Goal: Information Seeking & Learning: Learn about a topic

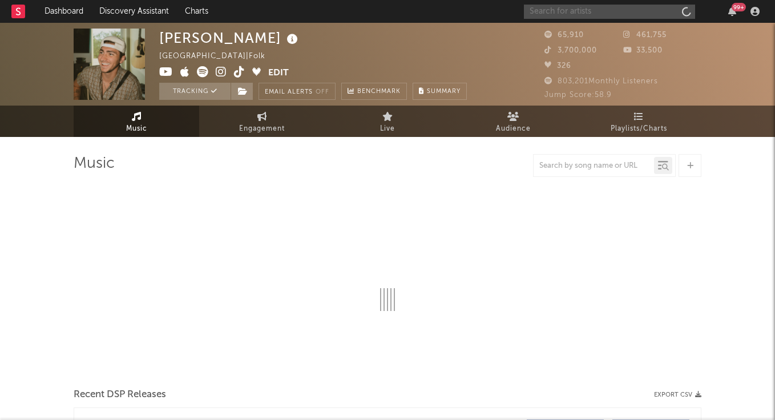
click at [586, 13] on input "text" at bounding box center [609, 12] width 171 height 14
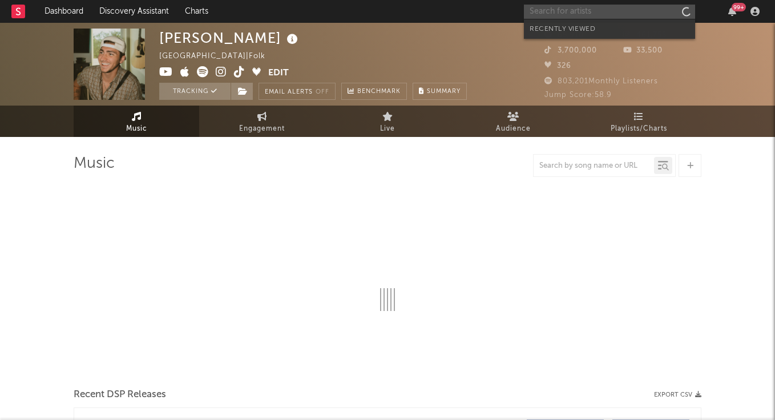
type input "o"
select select "6m"
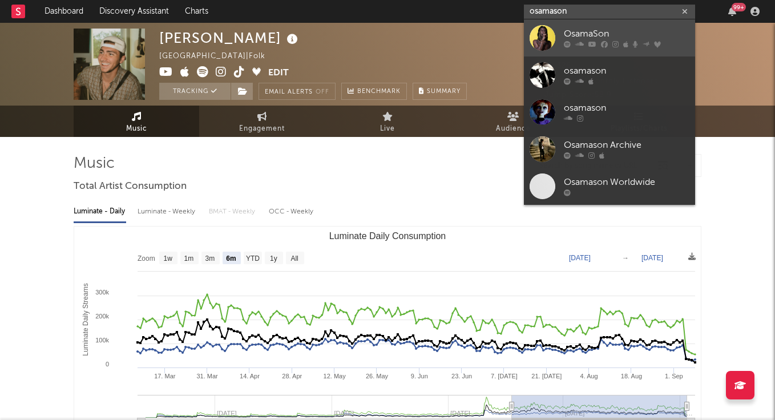
type input "osamason"
click at [593, 29] on div "OsamaSon" at bounding box center [627, 34] width 126 height 14
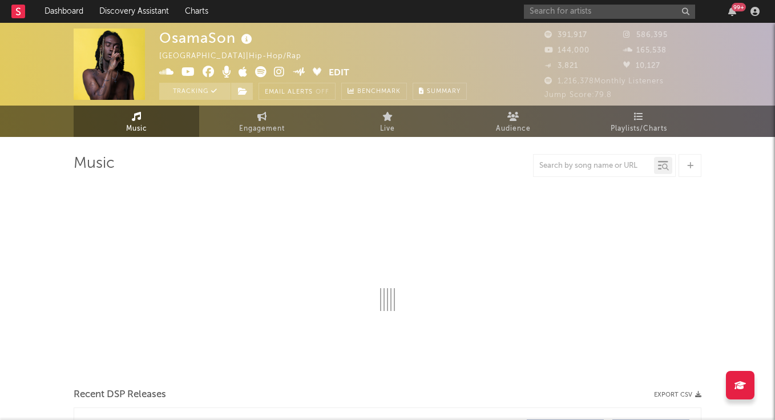
select select "6m"
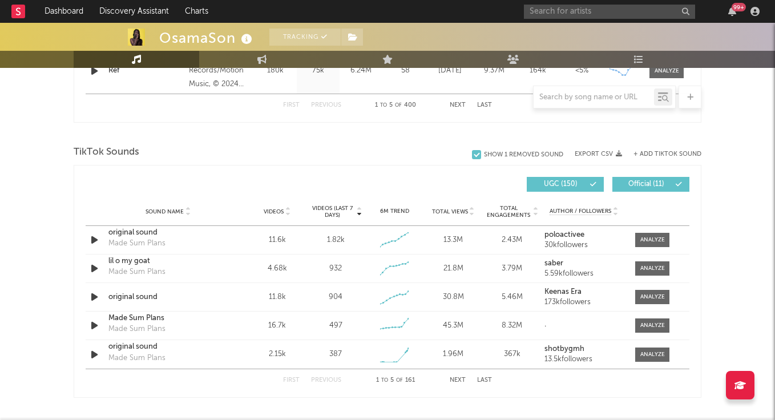
scroll to position [715, 0]
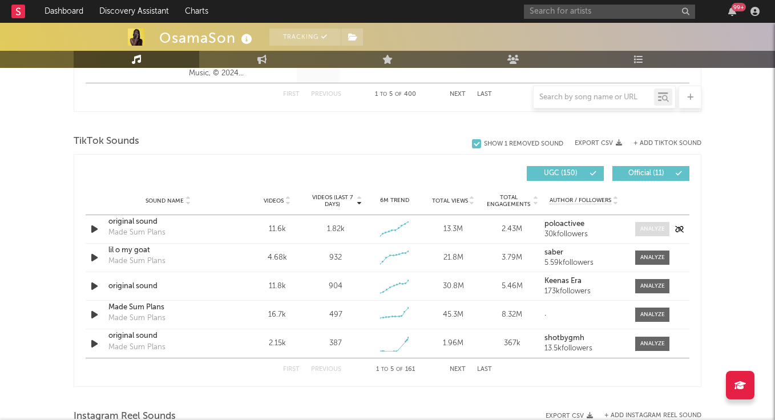
click at [656, 233] on div at bounding box center [652, 229] width 25 height 9
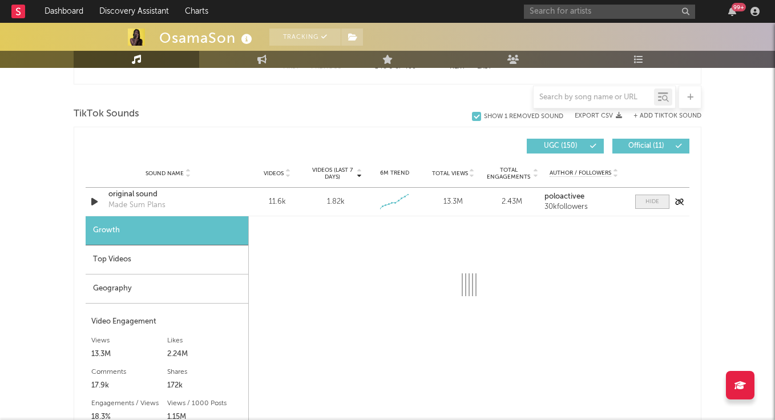
scroll to position [745, 0]
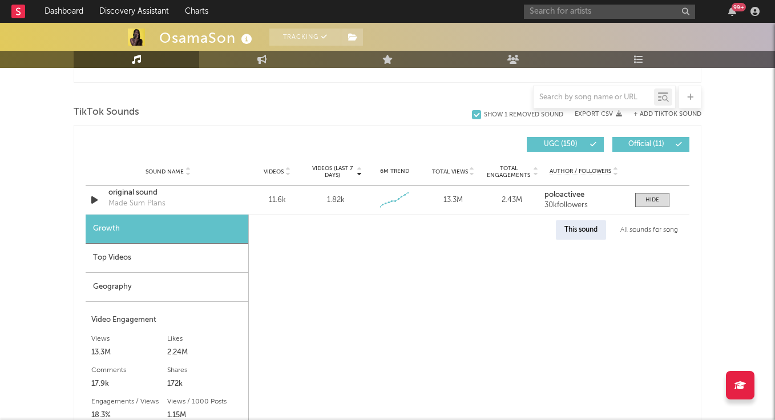
select select "6m"
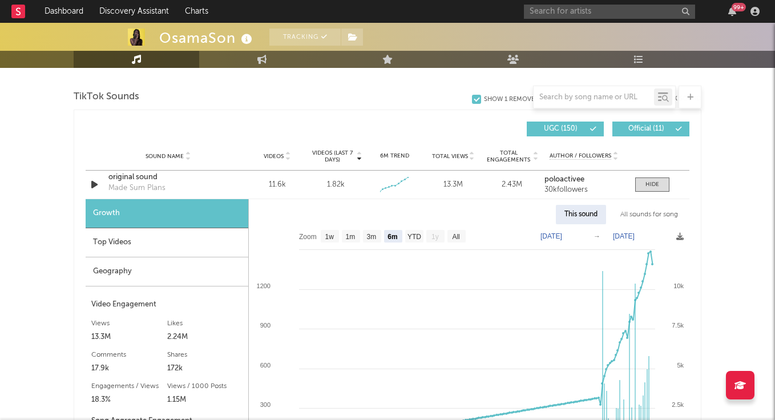
scroll to position [763, 0]
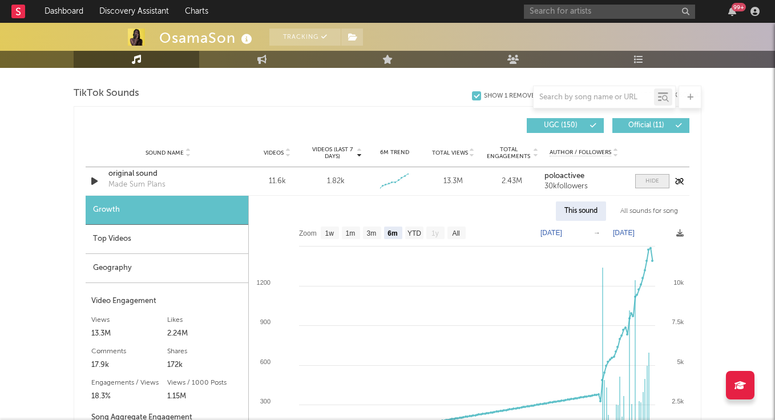
click at [652, 179] on div at bounding box center [652, 181] width 14 height 9
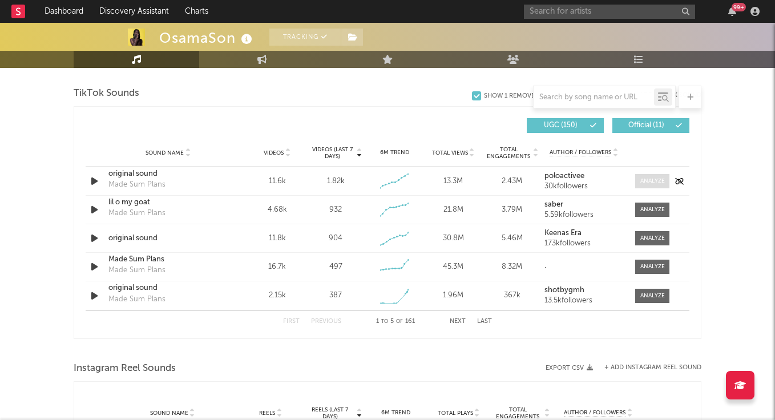
scroll to position [766, 0]
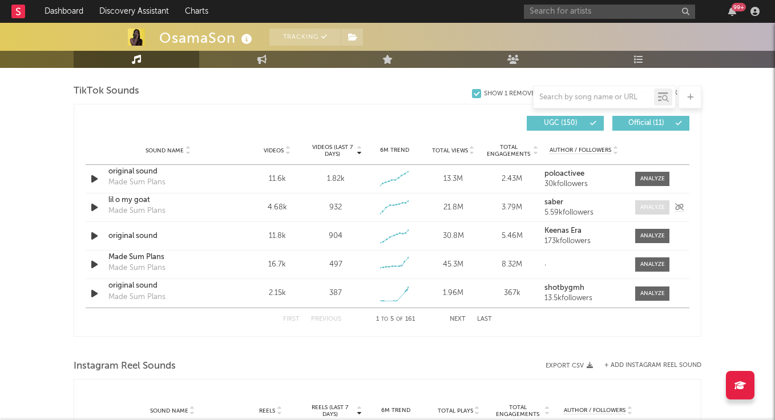
click at [654, 208] on div at bounding box center [652, 207] width 25 height 9
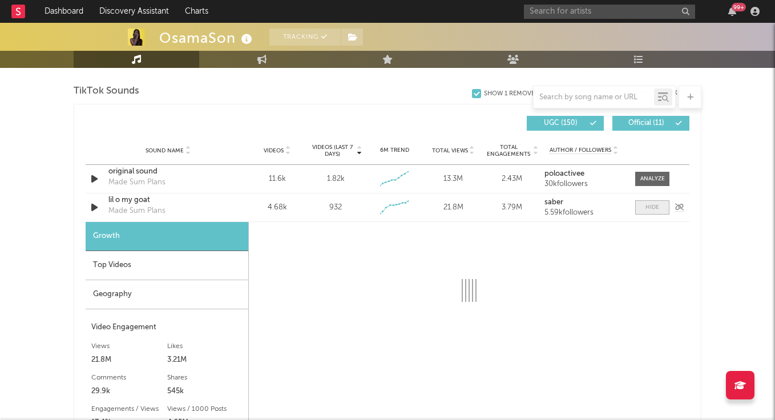
select select "1w"
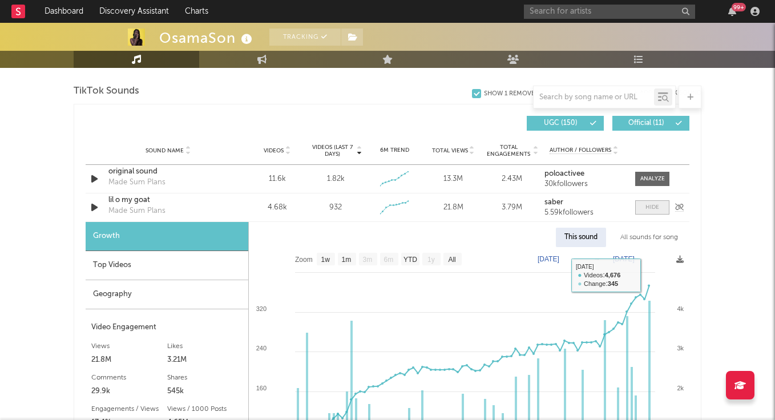
click at [647, 202] on span at bounding box center [652, 207] width 34 height 14
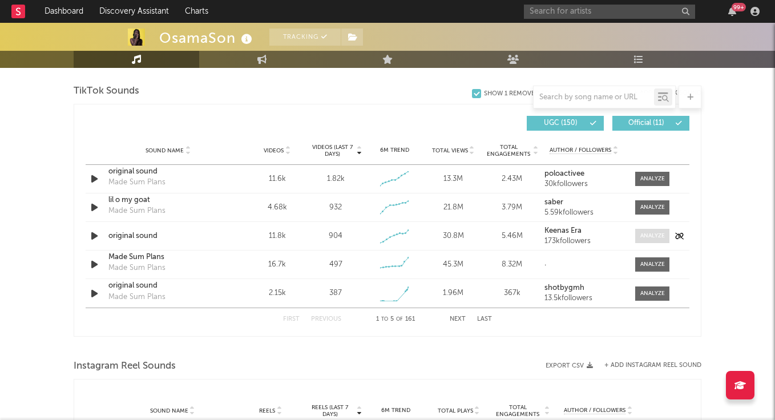
click at [659, 234] on div at bounding box center [652, 236] width 25 height 9
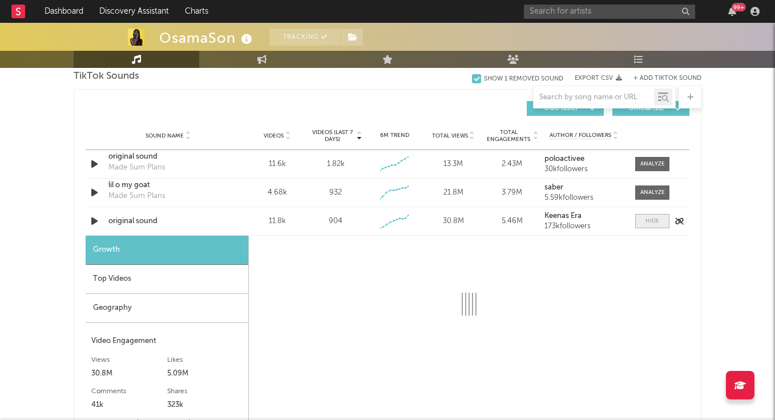
select select "1w"
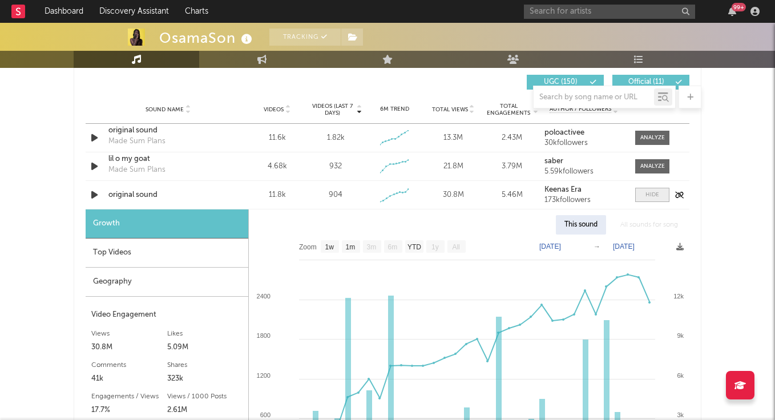
scroll to position [812, 0]
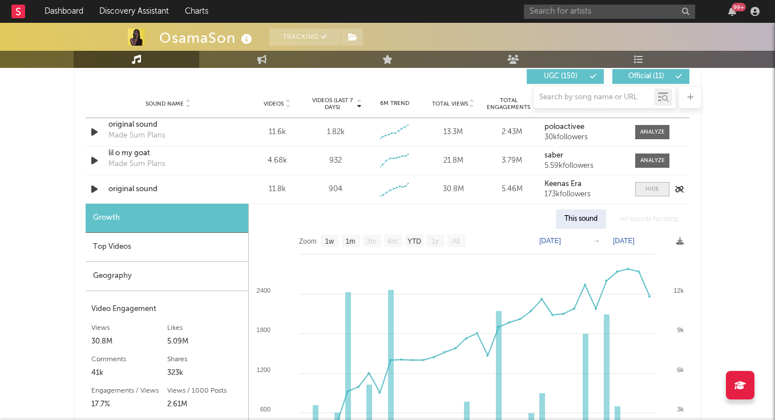
click at [651, 191] on div at bounding box center [652, 189] width 14 height 9
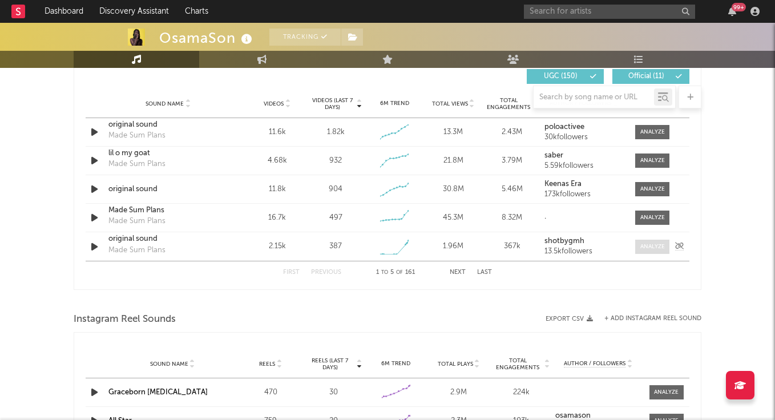
click at [653, 248] on div at bounding box center [652, 246] width 25 height 9
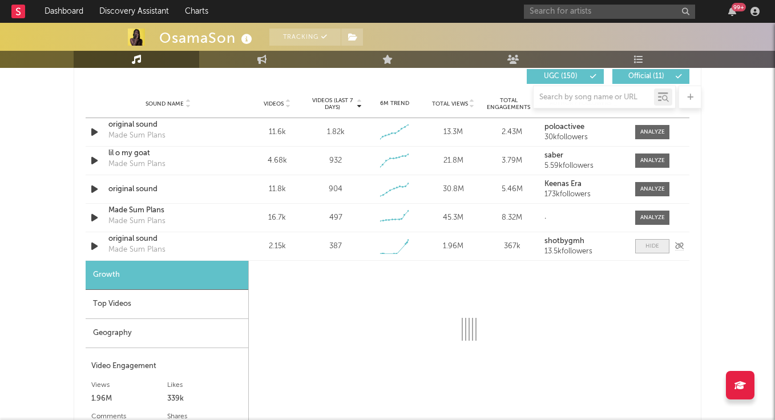
select select "1w"
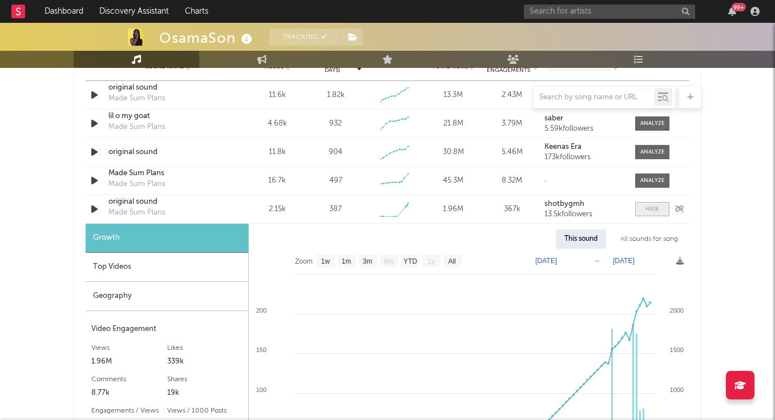
scroll to position [863, 0]
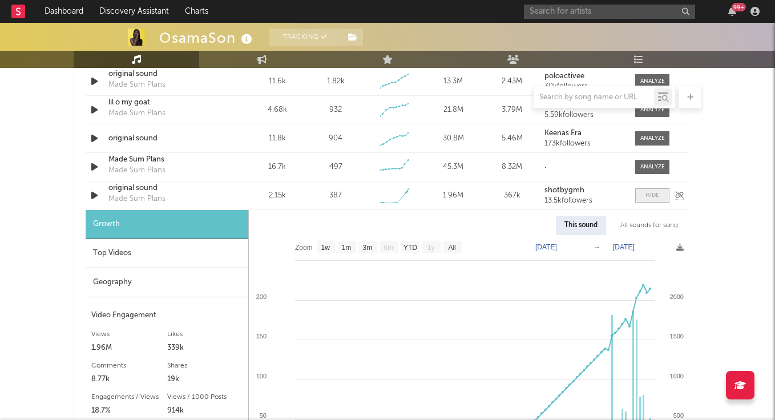
click at [646, 197] on div at bounding box center [652, 195] width 14 height 9
